Goal: Task Accomplishment & Management: Manage account settings

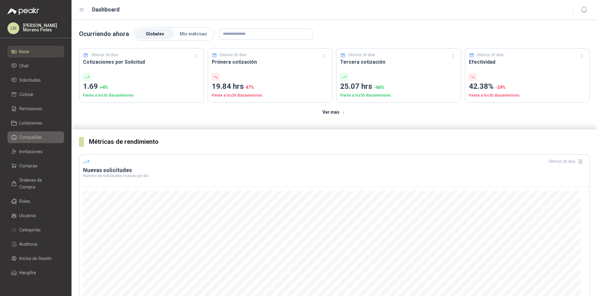
click at [40, 134] on span "Compañías" at bounding box center [30, 137] width 22 height 7
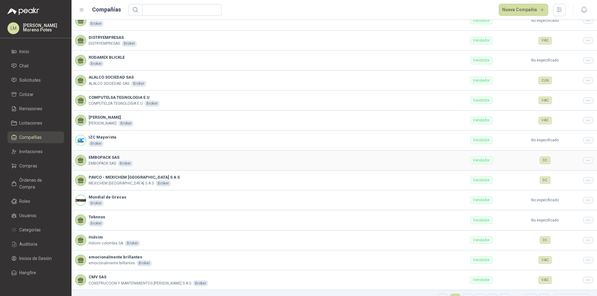
scroll to position [61, 0]
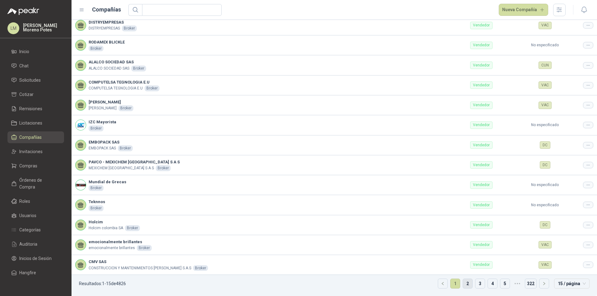
click at [463, 285] on link "2" at bounding box center [467, 283] width 9 height 9
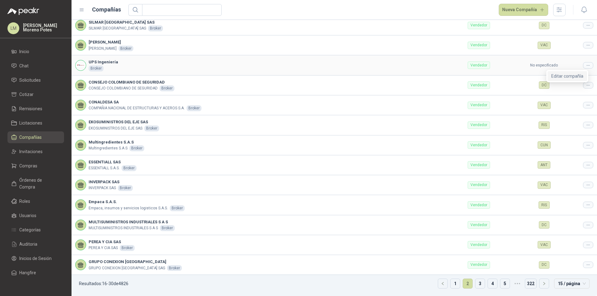
click at [564, 75] on span "Editar compañía" at bounding box center [567, 76] width 32 height 7
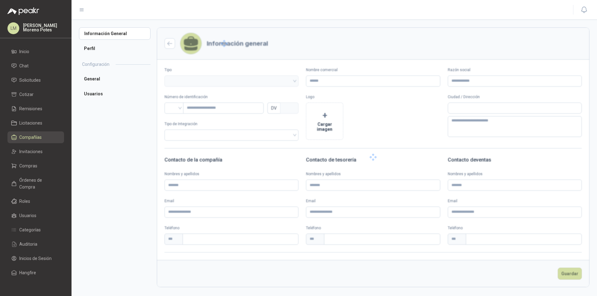
type input "**********"
type input "*********"
type input "*"
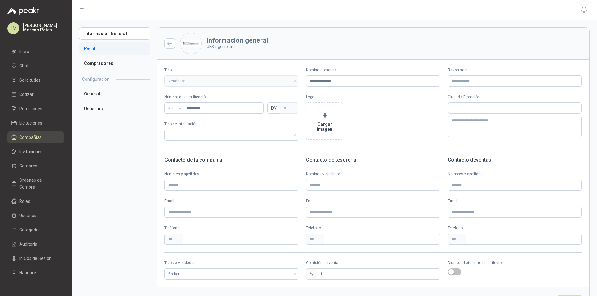
click at [101, 48] on li "Perfil" at bounding box center [114, 48] width 71 height 12
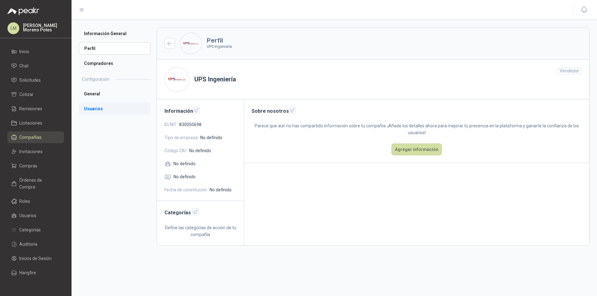
click at [89, 107] on li "Usuarios" at bounding box center [114, 109] width 71 height 12
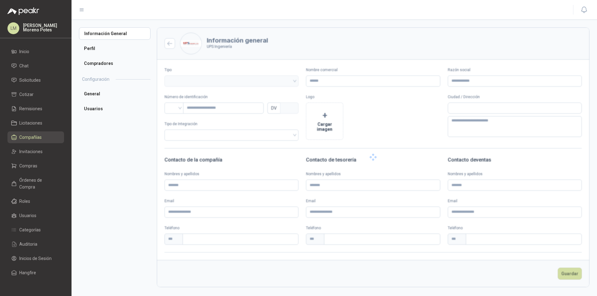
type input "**********"
type input "*********"
type input "*"
click at [44, 134] on li "Compañías" at bounding box center [35, 137] width 49 height 7
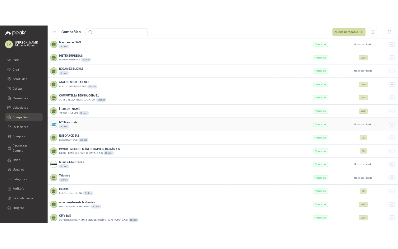
scroll to position [61, 0]
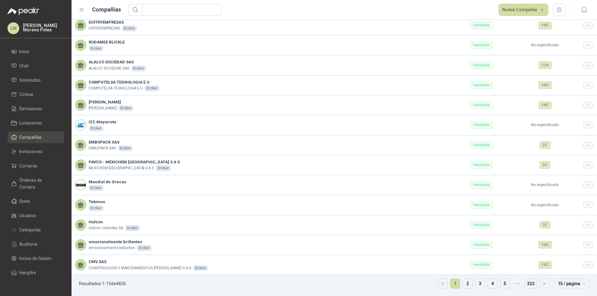
click at [468, 283] on ul "Resultados: 1 - 15 de 4826 1 2 3 4 5 ••• 322 15 / página" at bounding box center [333, 285] width 525 height 21
click at [475, 283] on link "3" at bounding box center [479, 283] width 9 height 9
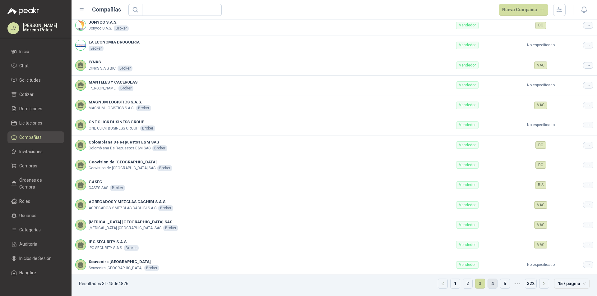
click at [488, 287] on link "4" at bounding box center [492, 283] width 9 height 9
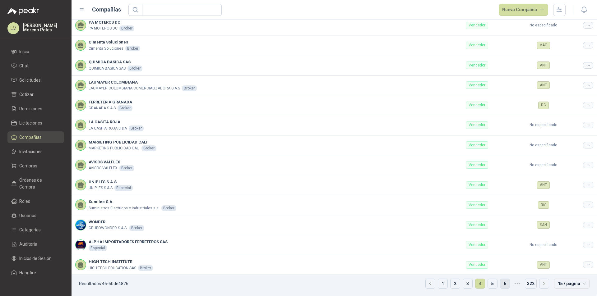
click at [500, 284] on link "6" at bounding box center [504, 283] width 9 height 9
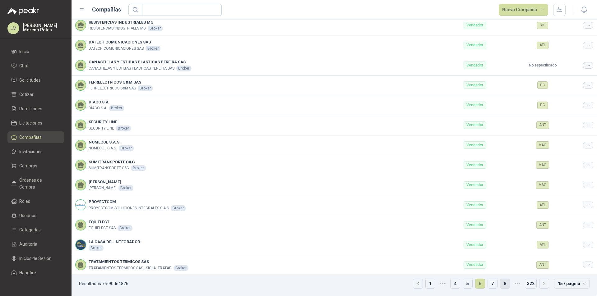
click at [500, 283] on link "8" at bounding box center [504, 283] width 9 height 9
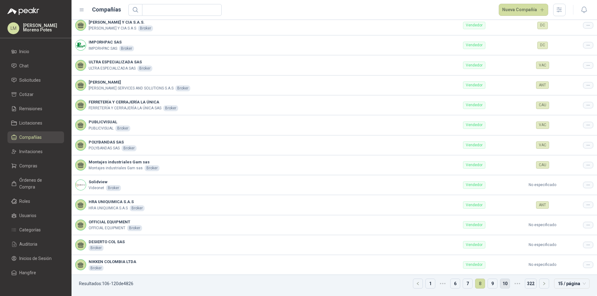
click at [500, 283] on link "10" at bounding box center [504, 283] width 9 height 9
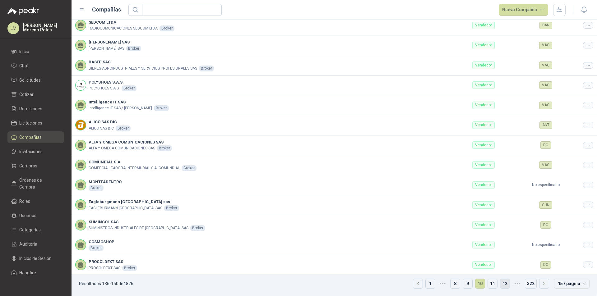
click at [500, 283] on link "12" at bounding box center [504, 283] width 9 height 9
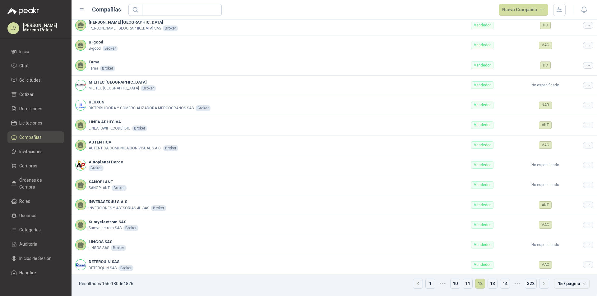
click at [500, 283] on link "14" at bounding box center [504, 283] width 9 height 9
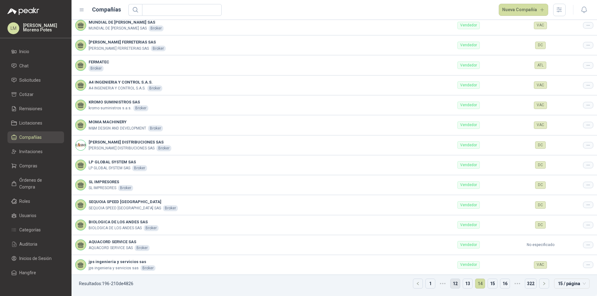
click at [500, 283] on link "16" at bounding box center [504, 283] width 9 height 9
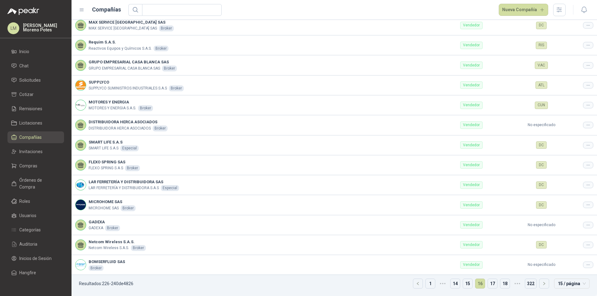
click at [500, 283] on link "18" at bounding box center [504, 283] width 9 height 9
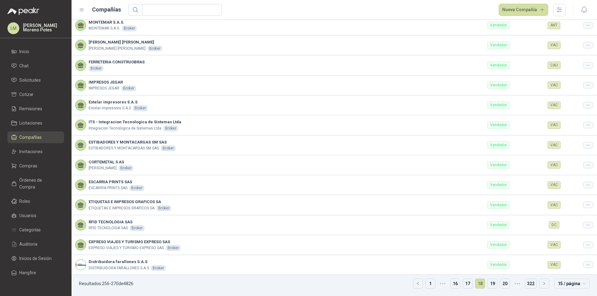
click at [500, 283] on link "20" at bounding box center [504, 283] width 9 height 9
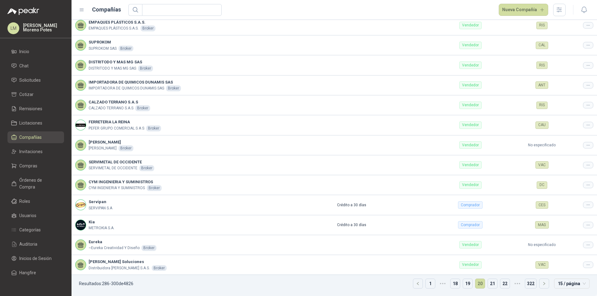
click at [500, 283] on link "22" at bounding box center [504, 283] width 9 height 9
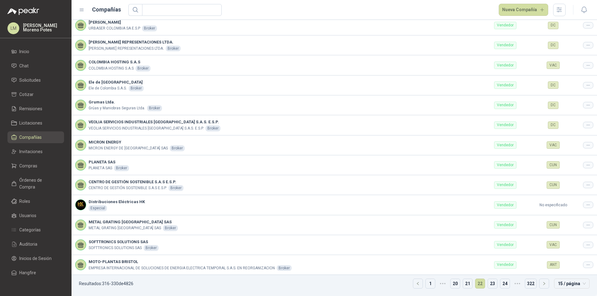
click at [500, 283] on link "24" at bounding box center [504, 283] width 9 height 9
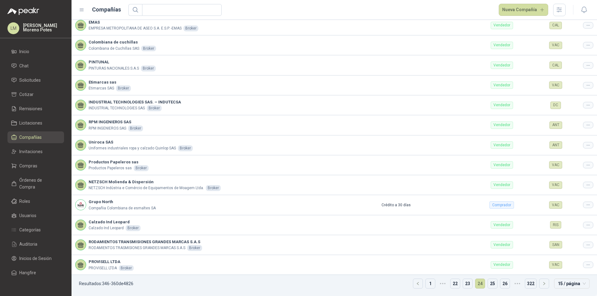
click at [500, 283] on link "26" at bounding box center [504, 283] width 9 height 9
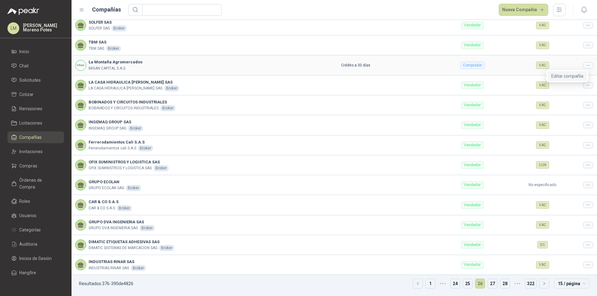
click at [569, 76] on span "Editar compañía" at bounding box center [567, 76] width 32 height 7
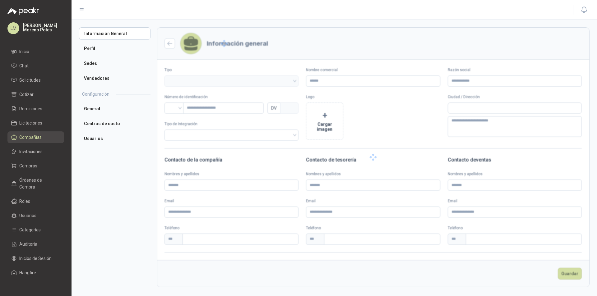
type input "**********"
type input "*********"
type input "*"
type textarea "**********"
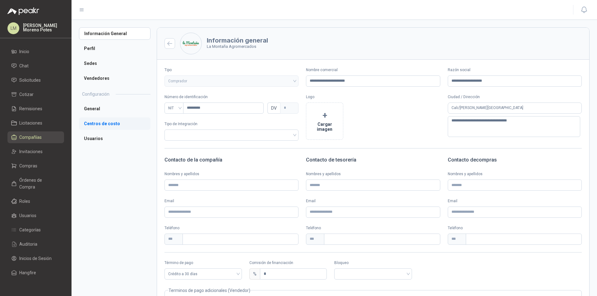
click at [102, 125] on li "Centros de costo" at bounding box center [114, 123] width 71 height 12
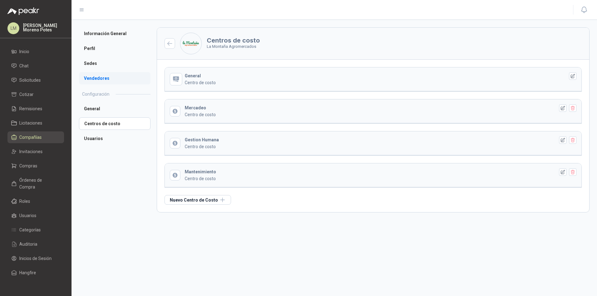
click at [105, 77] on li "Vendedores" at bounding box center [114, 78] width 71 height 12
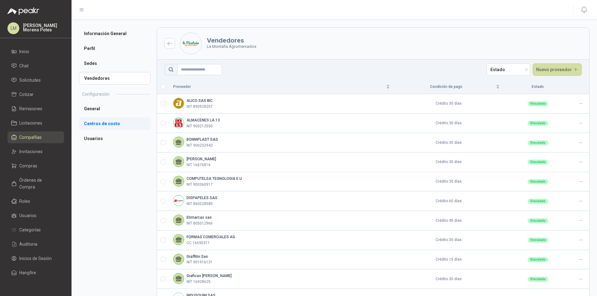
click at [96, 123] on li "Centros de costo" at bounding box center [114, 123] width 71 height 12
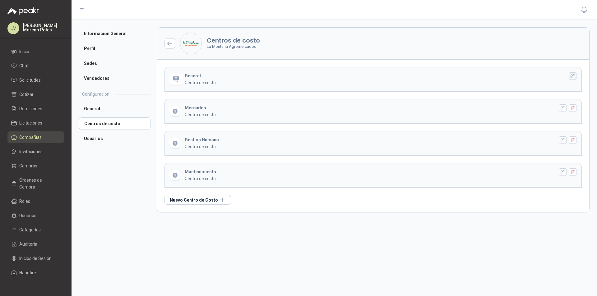
click at [575, 74] on icon "button" at bounding box center [573, 76] width 4 height 4
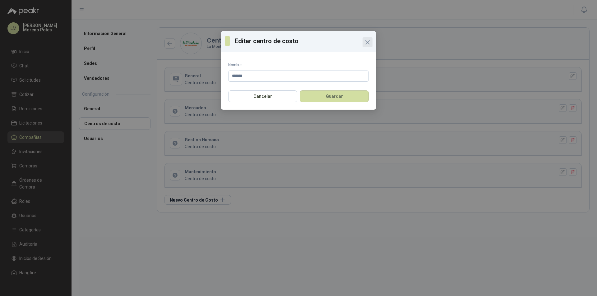
click at [366, 43] on icon "Close" at bounding box center [367, 42] width 7 height 7
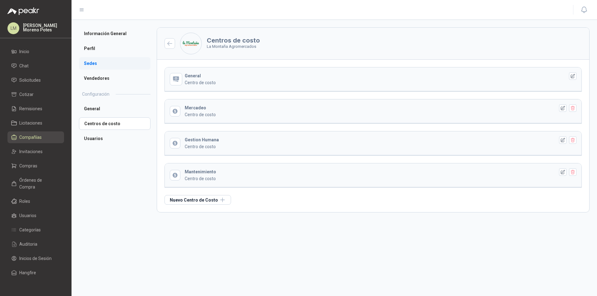
click at [101, 61] on li "Sedes" at bounding box center [114, 63] width 71 height 12
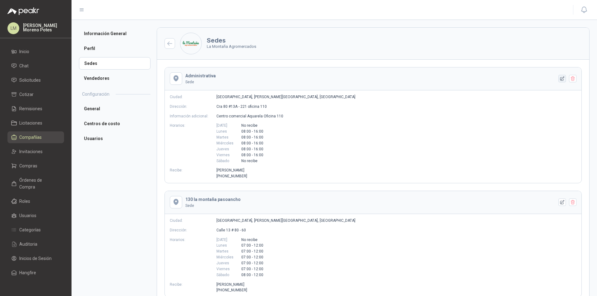
click at [560, 79] on icon "button" at bounding box center [562, 79] width 4 height 4
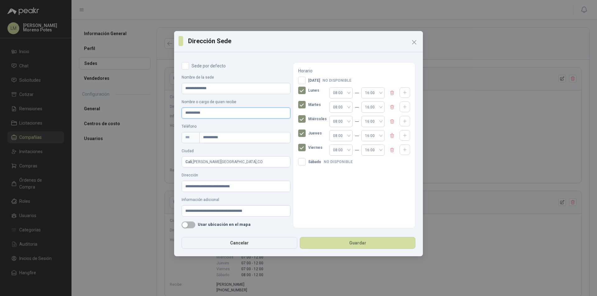
click at [222, 112] on input "**********" at bounding box center [235, 113] width 109 height 11
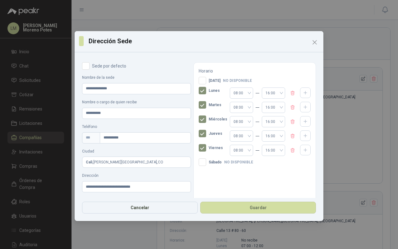
click at [291, 208] on button "Guardar" at bounding box center [258, 207] width 116 height 12
